Goal: Information Seeking & Learning: Learn about a topic

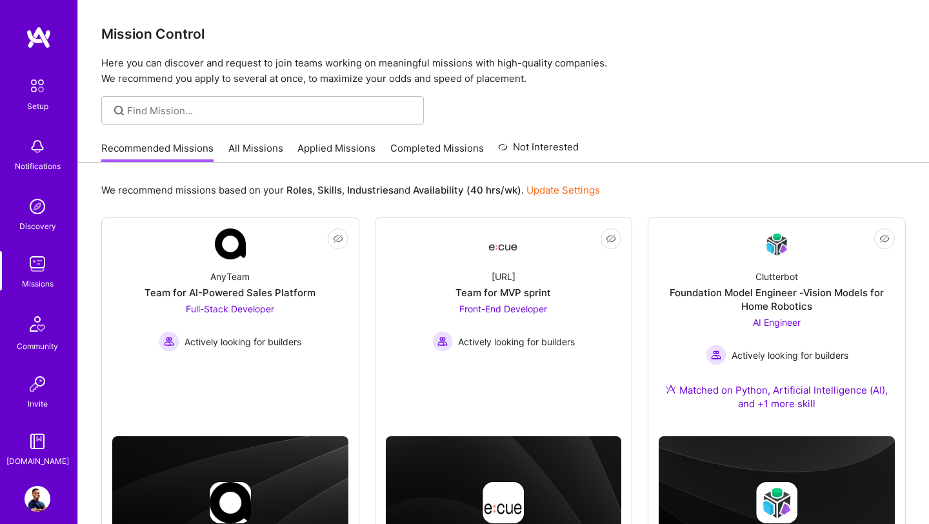
click at [45, 215] on img at bounding box center [38, 206] width 26 height 26
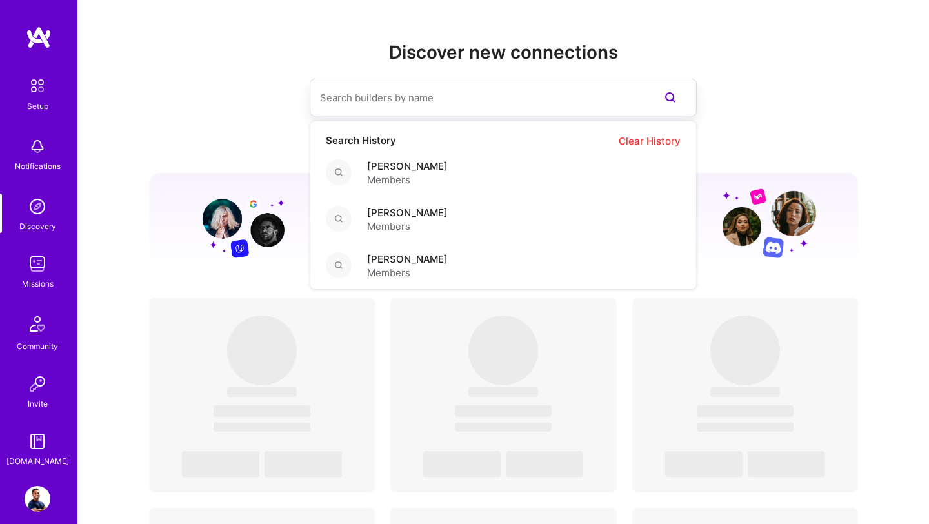
click at [399, 95] on input at bounding box center [477, 97] width 315 height 33
paste input "[PERSON_NAME]"
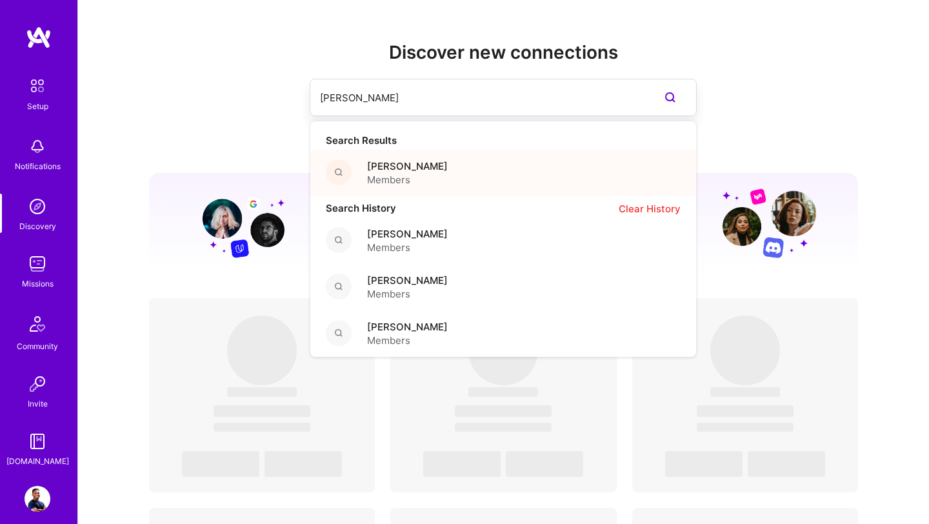
type input "[PERSON_NAME]"
click at [375, 177] on span "Members" at bounding box center [407, 180] width 81 height 14
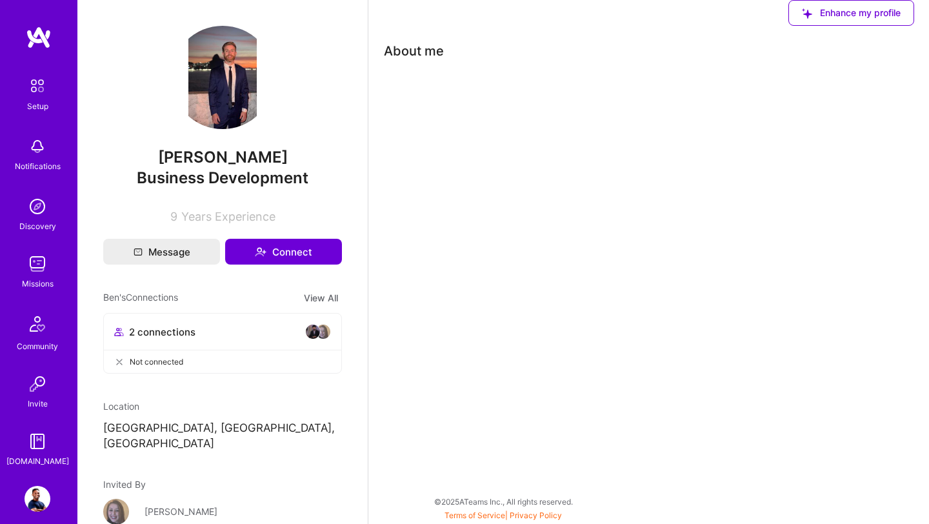
click at [32, 277] on div "Missions" at bounding box center [38, 284] width 32 height 14
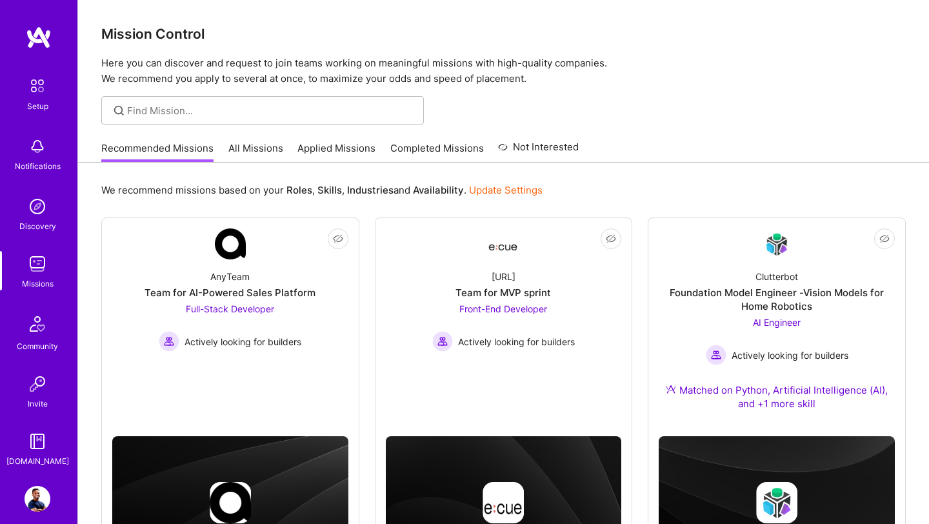
click at [259, 157] on link "All Missions" at bounding box center [255, 151] width 55 height 21
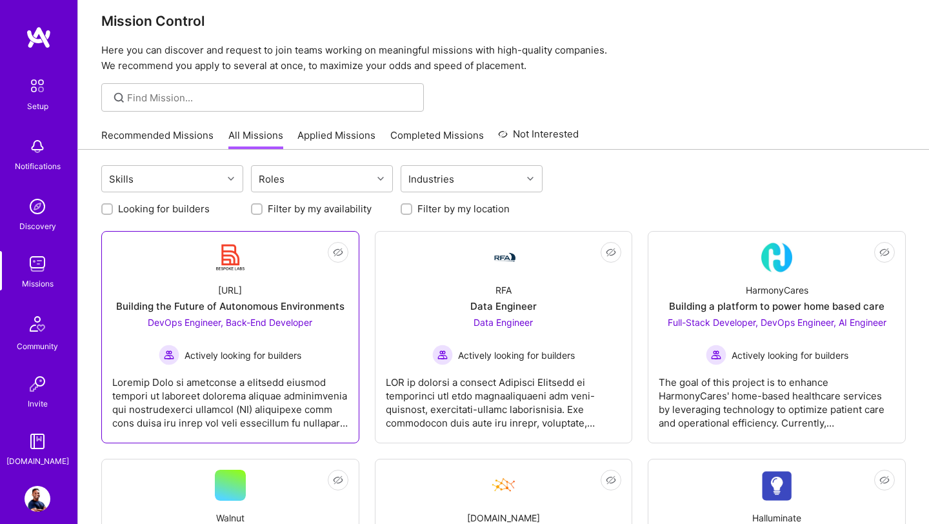
scroll to position [14, 0]
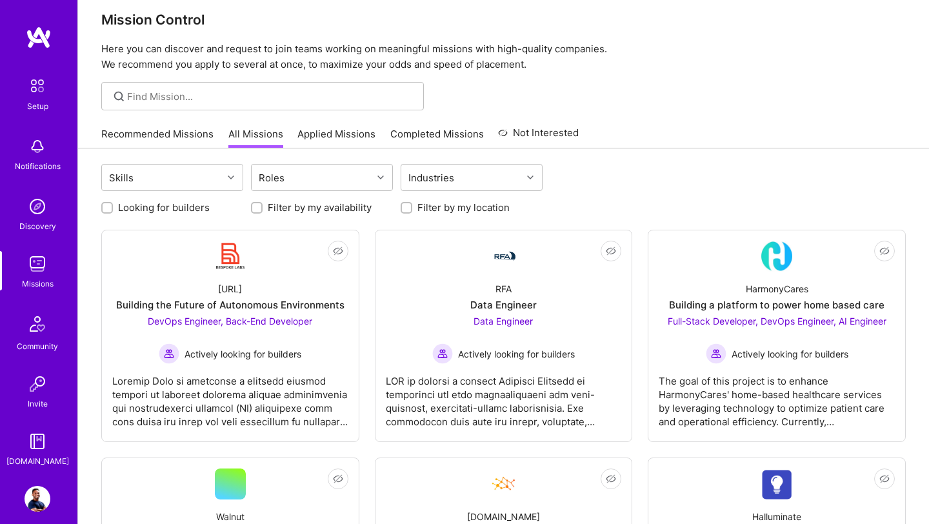
click at [187, 206] on label "Looking for builders" at bounding box center [164, 208] width 92 height 14
click at [113, 206] on input "Looking for builders" at bounding box center [108, 208] width 9 height 9
checkbox input "true"
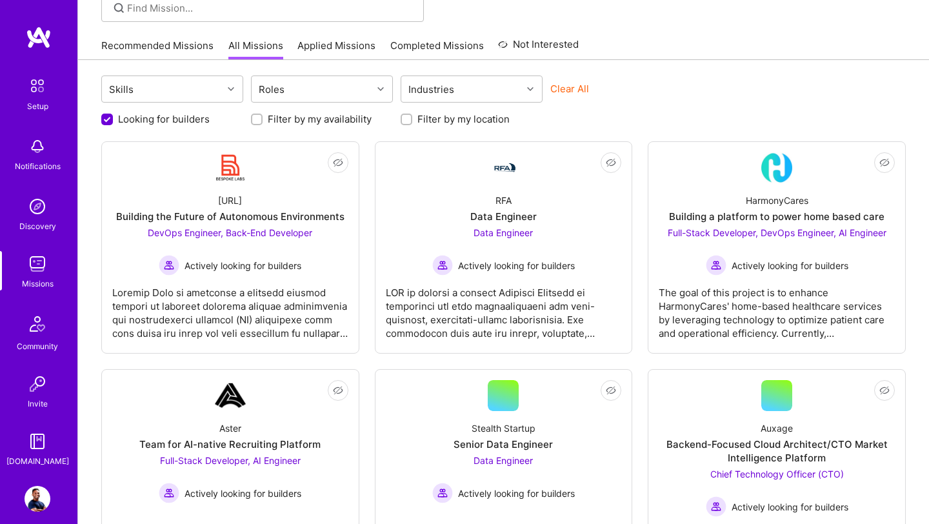
scroll to position [104, 0]
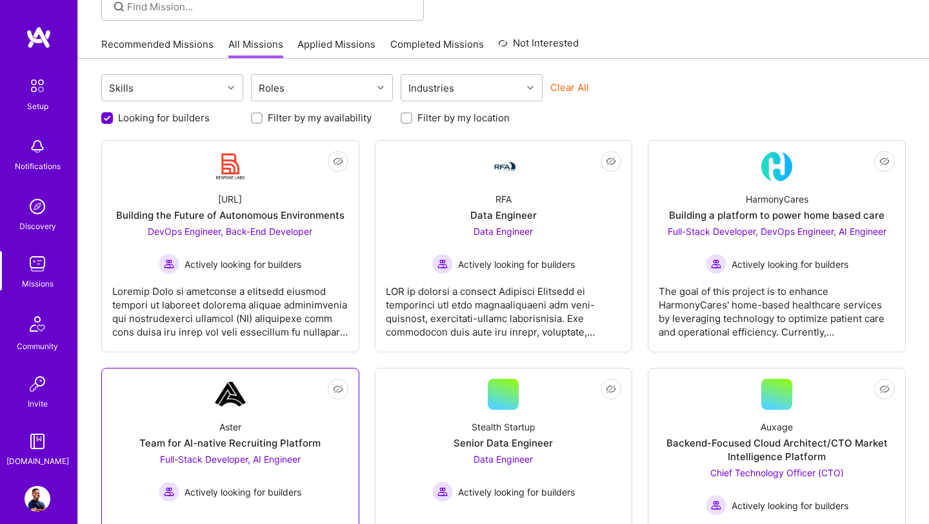
click at [215, 437] on div "Team for AI-native Recruiting Platform" at bounding box center [229, 443] width 181 height 14
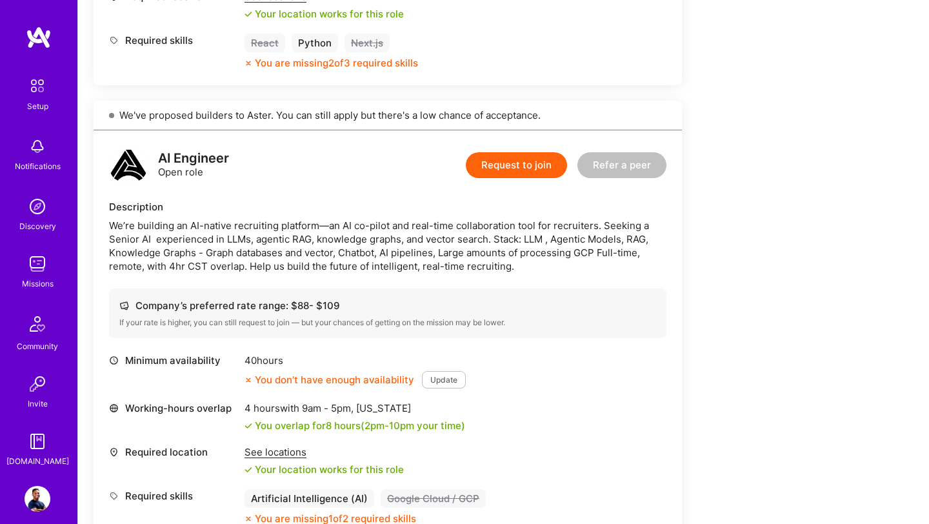
scroll to position [642, 0]
click at [441, 384] on button "Update" at bounding box center [444, 379] width 44 height 17
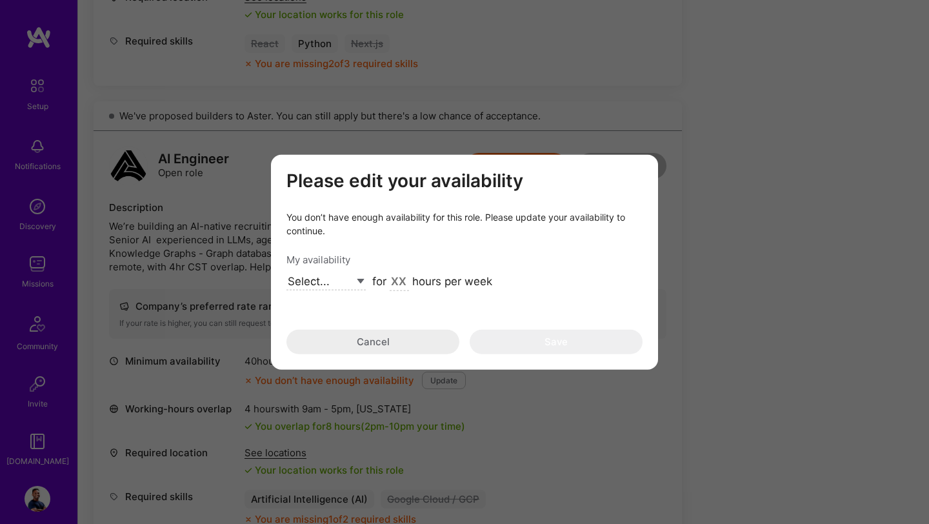
click at [349, 344] on button "Cancel" at bounding box center [372, 341] width 173 height 25
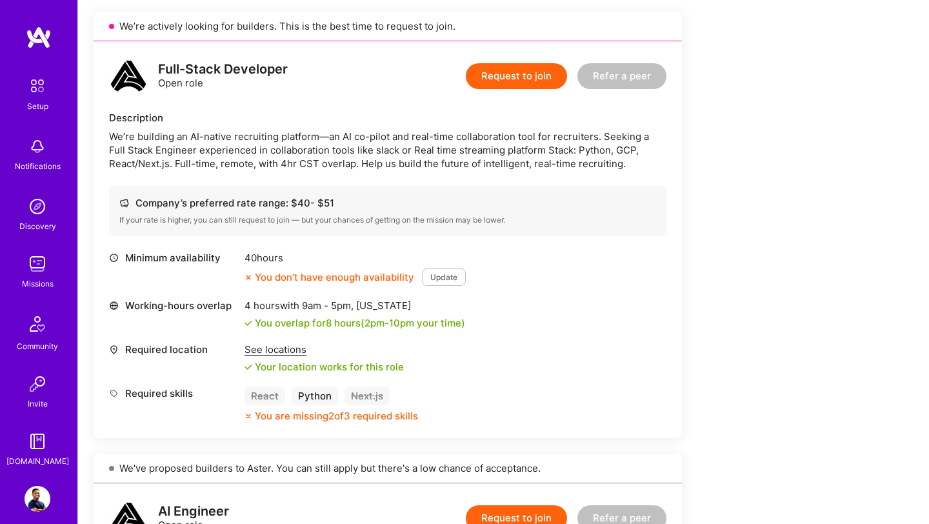
scroll to position [0, 0]
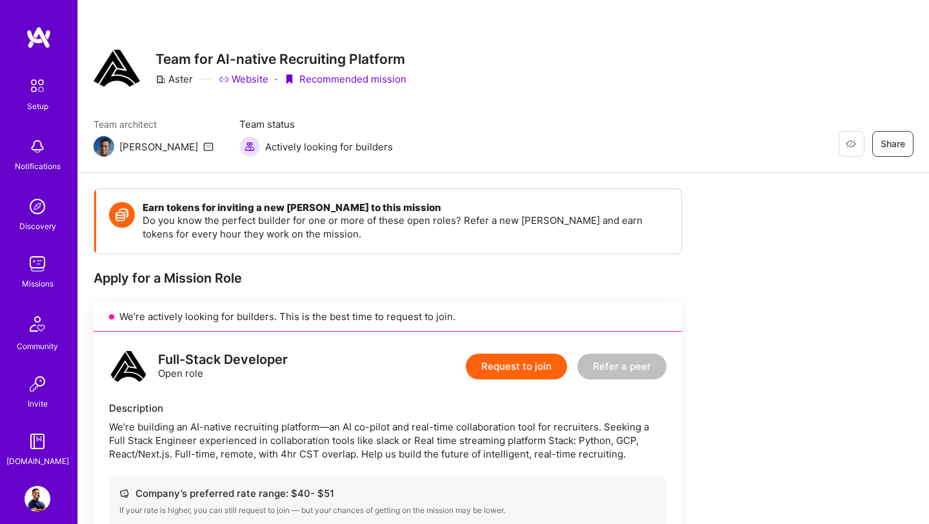
click at [36, 497] on img at bounding box center [38, 499] width 26 height 26
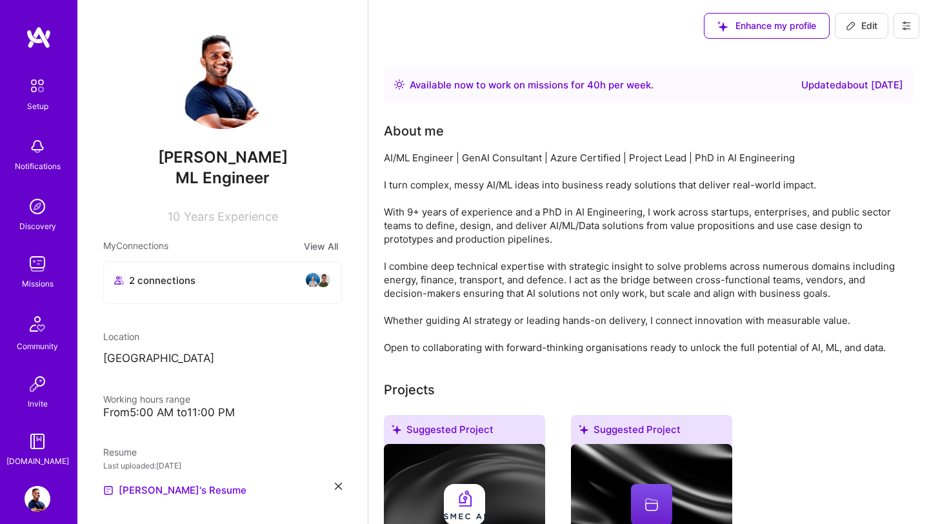
click at [34, 46] on img at bounding box center [39, 37] width 26 height 23
